Goal: Transaction & Acquisition: Purchase product/service

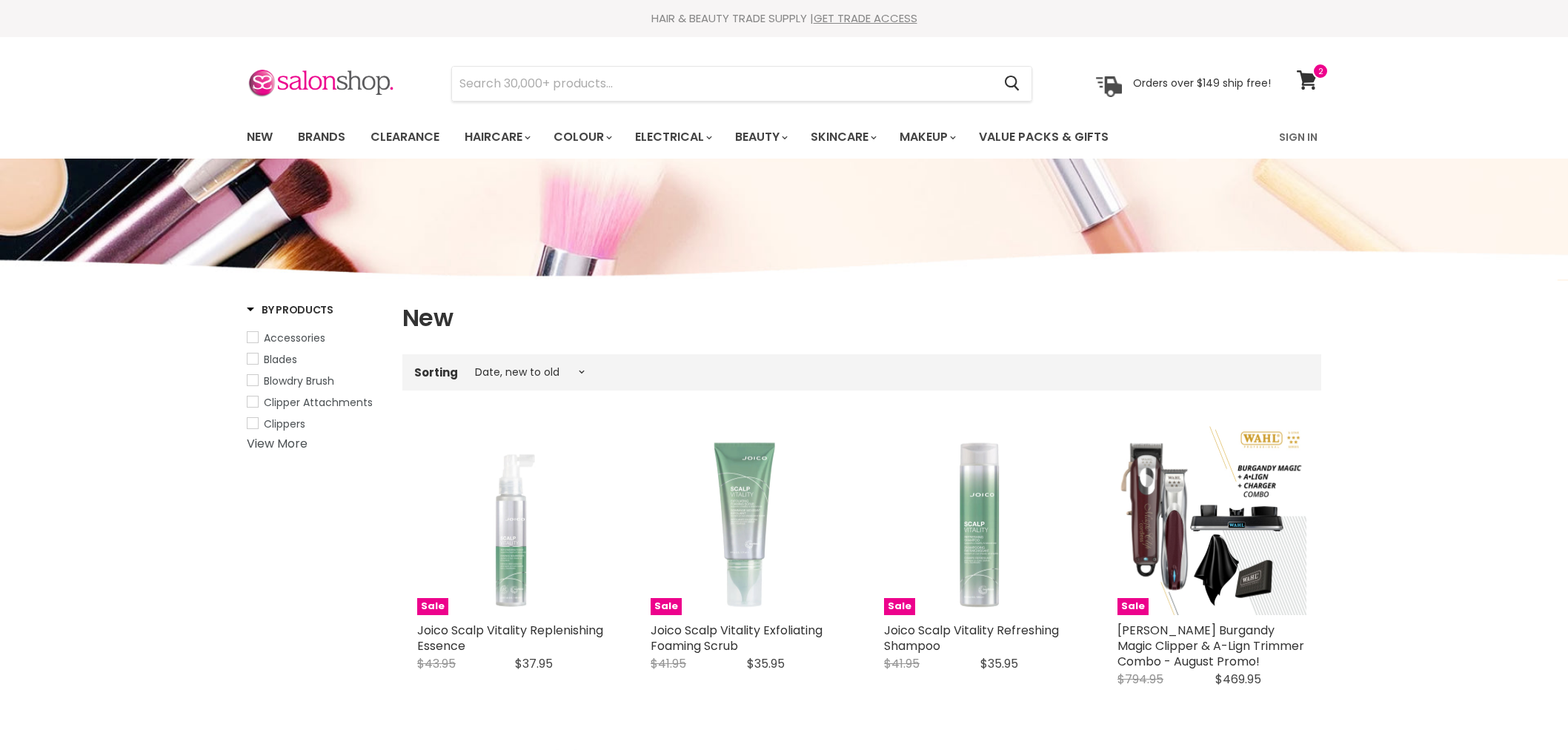
select select "created-descending"
drag, startPoint x: 0, startPoint y: 0, endPoint x: 265, endPoint y: 137, distance: 298.3
click at [265, 137] on link "New" at bounding box center [259, 136] width 48 height 31
select select "created-descending"
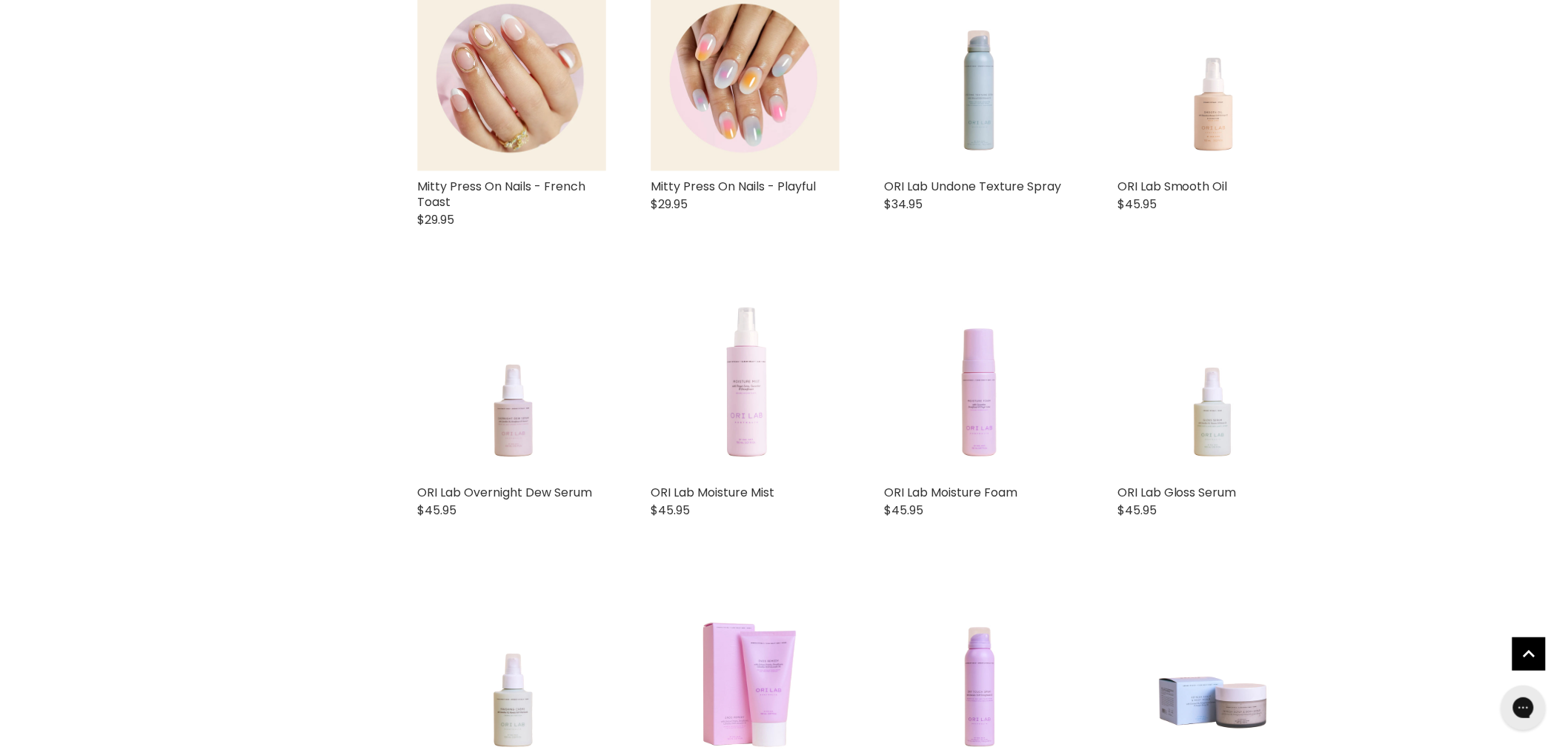
scroll to position [2553, 0]
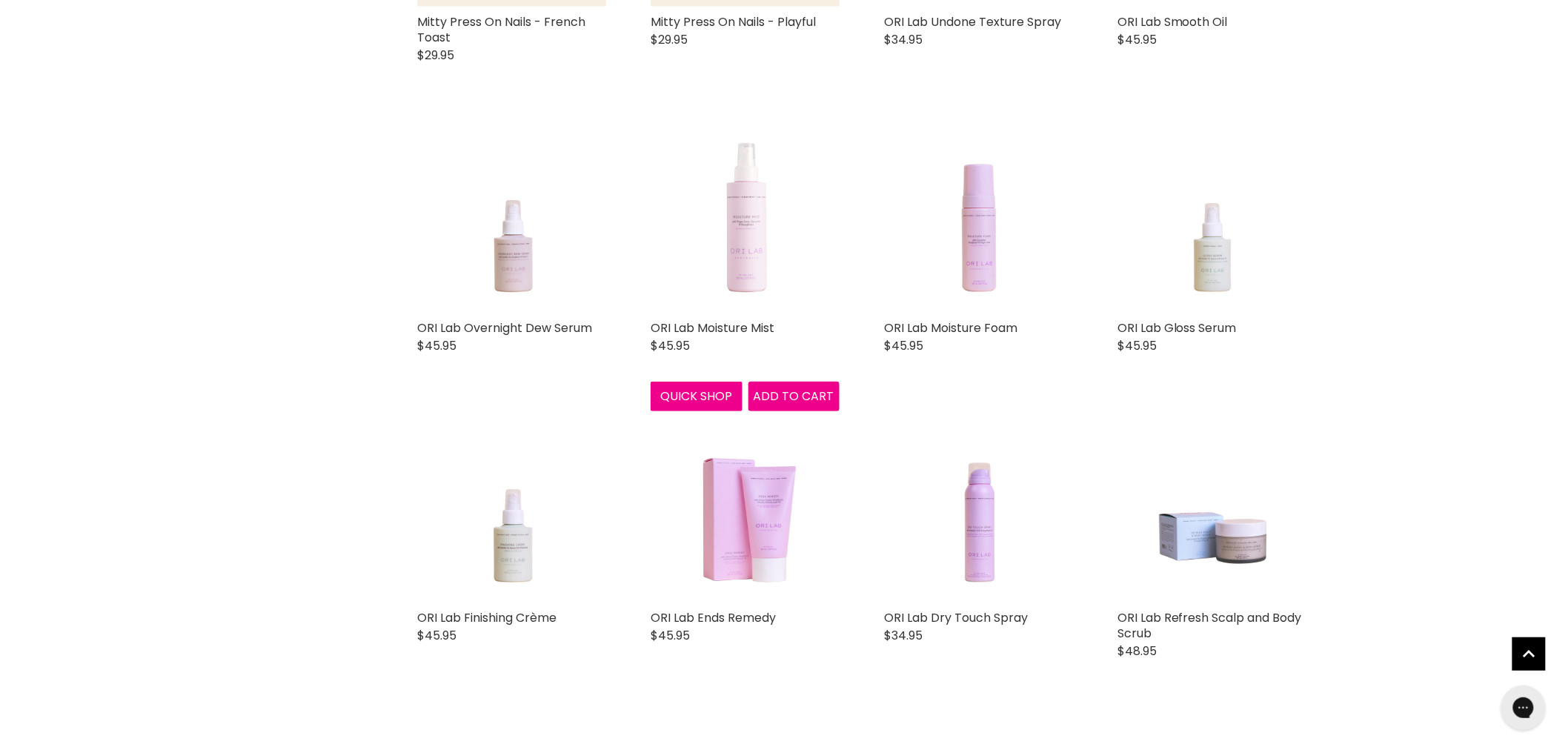
click at [742, 247] on img "Main content" at bounding box center [745, 217] width 151 height 189
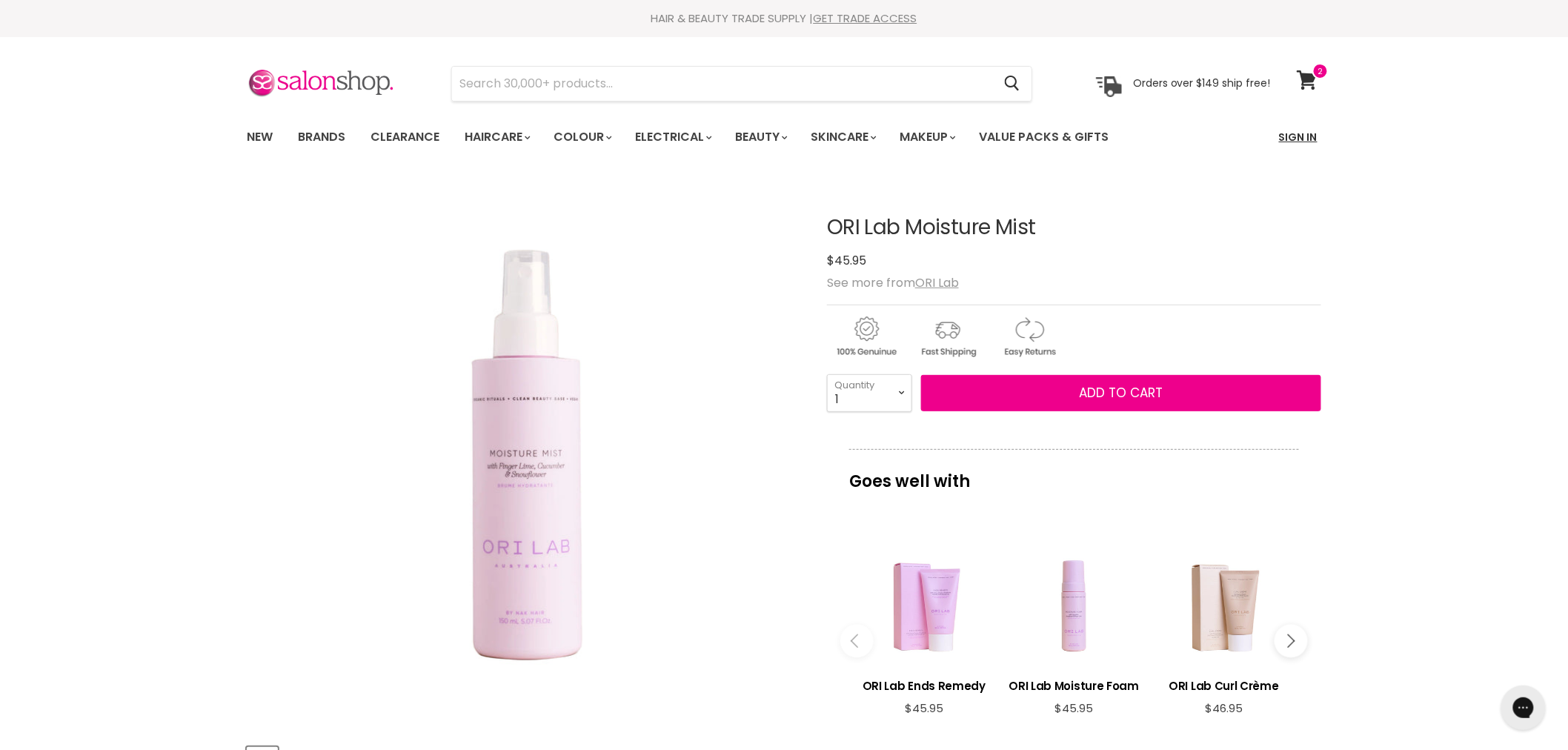
click at [1293, 135] on link "Sign In" at bounding box center [1297, 136] width 56 height 31
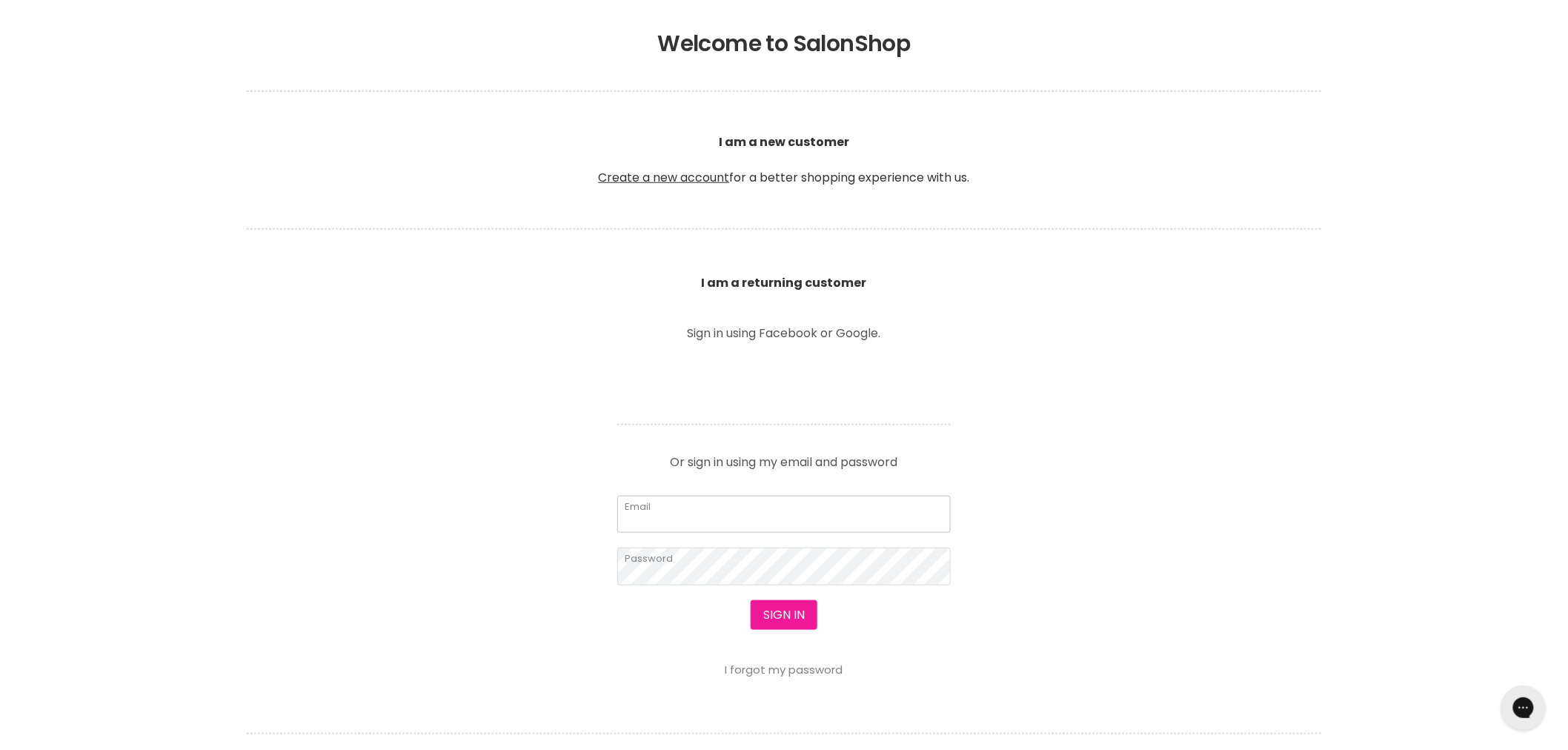
type input "[PERSON_NAME][EMAIL_ADDRESS][DOMAIN_NAME]"
click at [783, 614] on button "Sign in" at bounding box center [784, 615] width 66 height 30
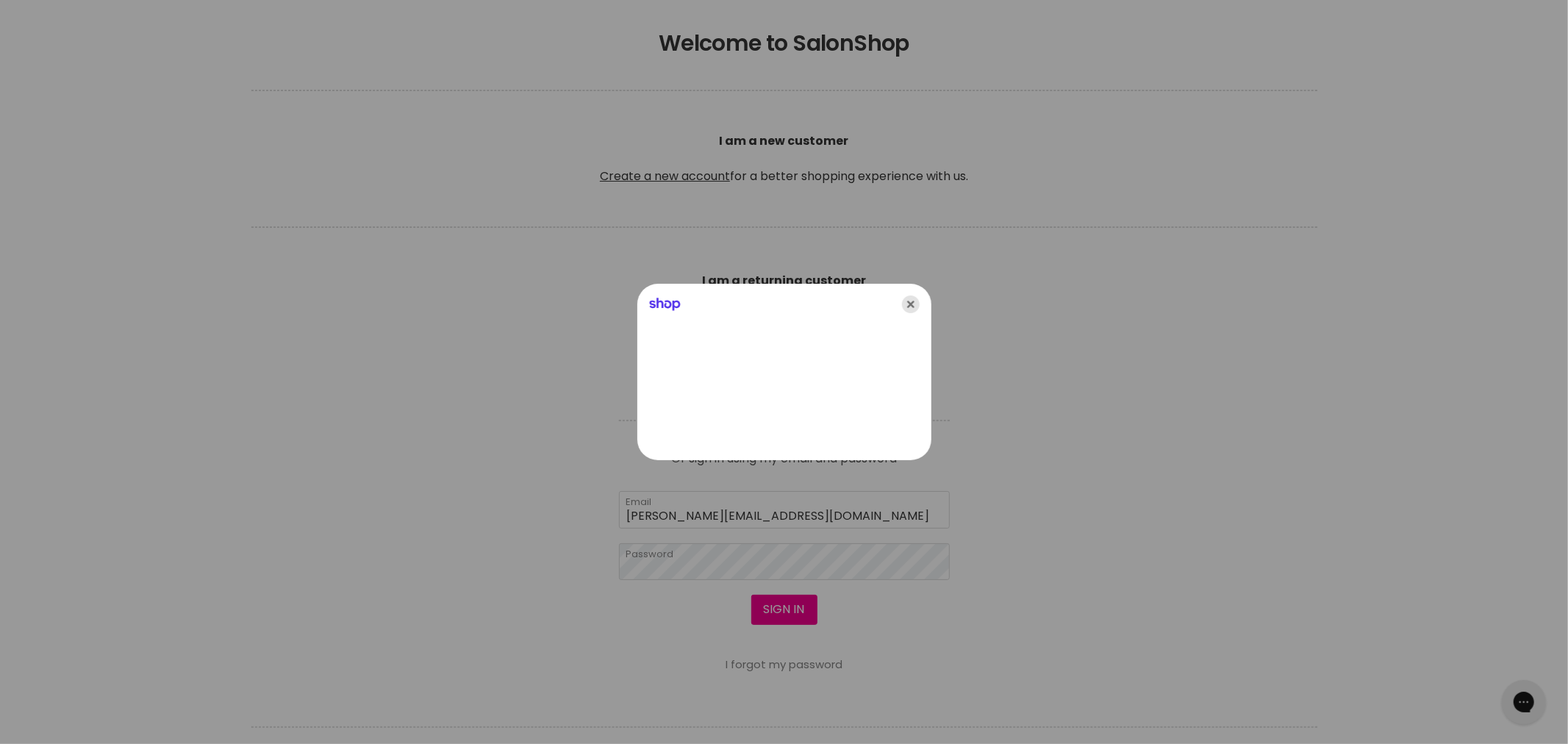
click at [912, 305] on icon "Close" at bounding box center [910, 304] width 18 height 18
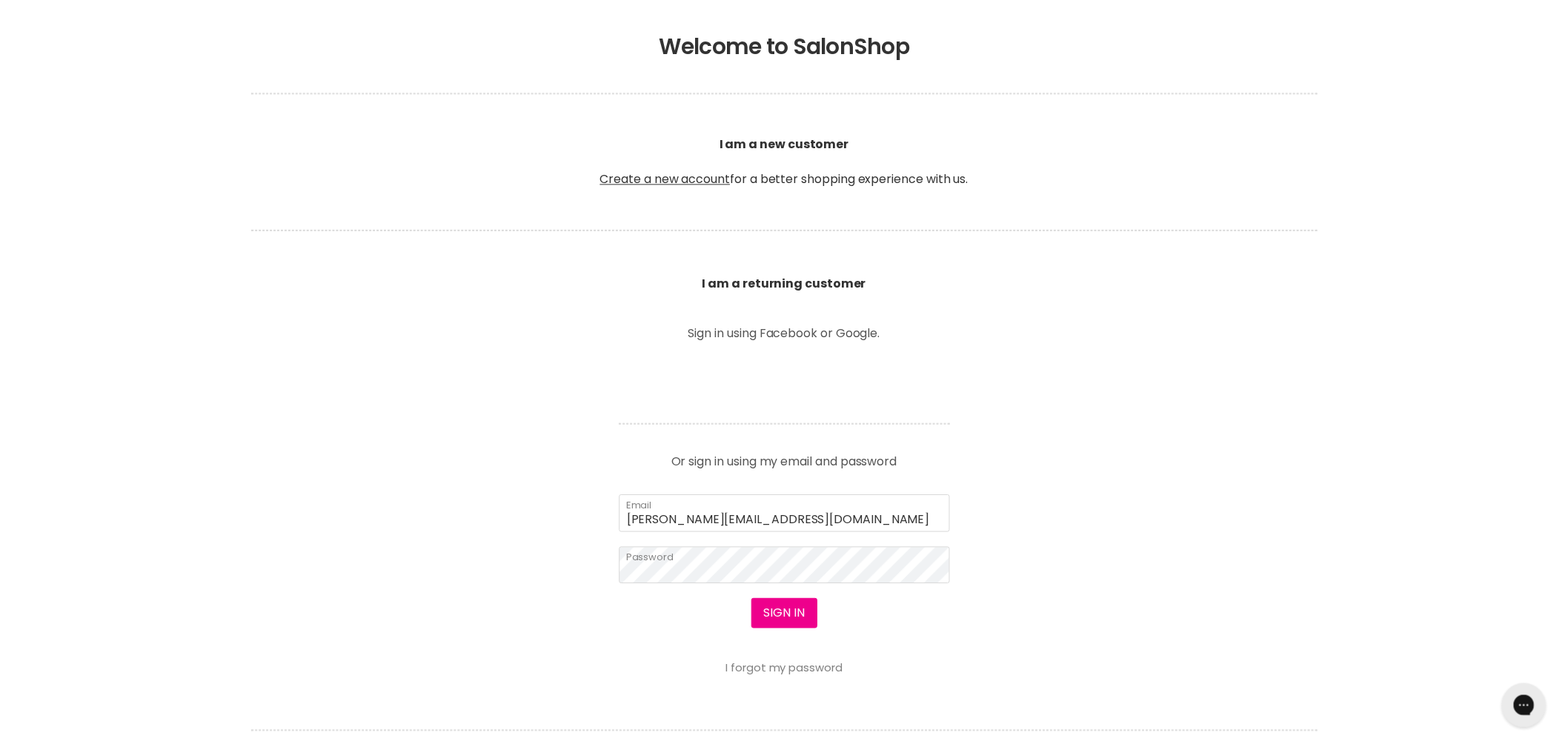
scroll to position [329, 0]
click at [806, 514] on input "lisa@bsghq.com.au" at bounding box center [784, 514] width 333 height 37
click at [1085, 490] on section "Welcome to SalonShop I am a new customer Create a new account for a better shop…" at bounding box center [784, 464] width 1568 height 914
